Goal: Task Accomplishment & Management: Use online tool/utility

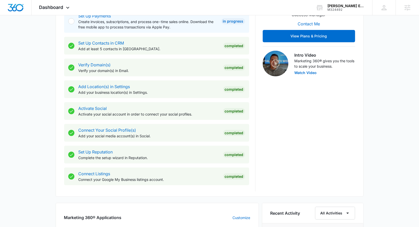
scroll to position [146, 0]
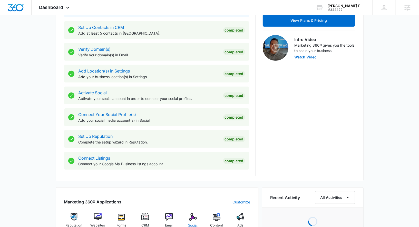
click at [191, 218] on img at bounding box center [193, 217] width 8 height 8
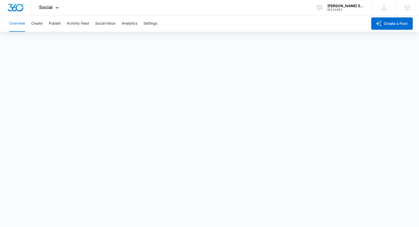
scroll to position [2, 0]
click at [55, 22] on button "Publish" at bounding box center [55, 23] width 12 height 16
click at [43, 21] on div "Overview Create Publish Activity Feed Social Inbox Analytics Settings" at bounding box center [186, 23] width 361 height 16
click at [39, 25] on button "Create" at bounding box center [36, 23] width 11 height 16
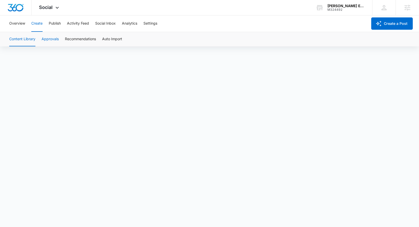
click at [56, 40] on button "Approvals" at bounding box center [50, 39] width 17 height 14
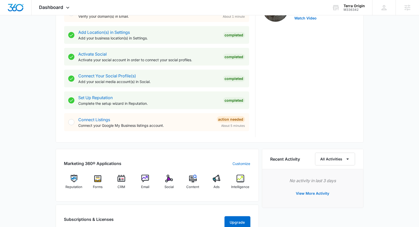
scroll to position [227, 0]
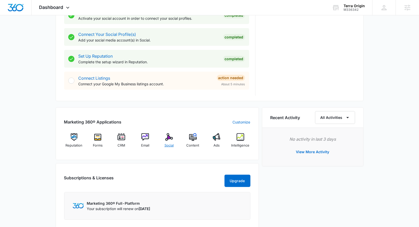
click at [169, 133] on img at bounding box center [169, 137] width 8 height 8
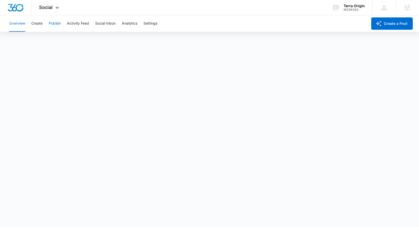
click at [57, 26] on button "Publish" at bounding box center [55, 23] width 12 height 16
click at [41, 25] on button "Create" at bounding box center [36, 23] width 11 height 16
click at [56, 39] on button "Approvals" at bounding box center [50, 39] width 17 height 14
